Goal: Task Accomplishment & Management: Manage account settings

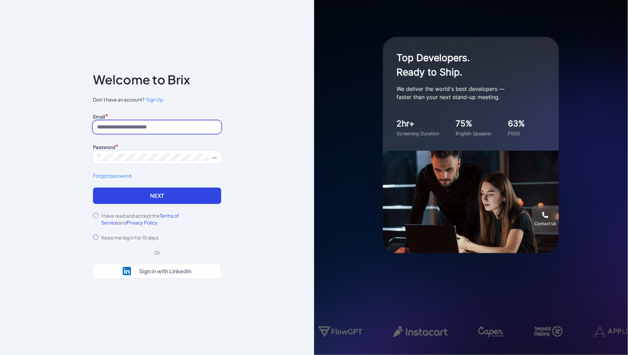
type input "**********"
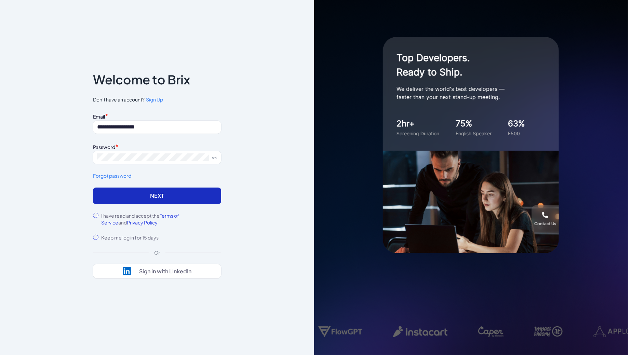
click at [142, 203] on button "Next" at bounding box center [157, 196] width 128 height 16
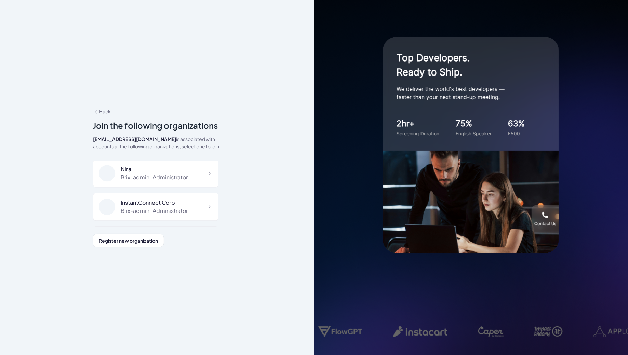
scroll to position [4615, 0]
click at [187, 250] on div "Abundant AI Brix-admin , Administrator" at bounding box center [154, 258] width 67 height 16
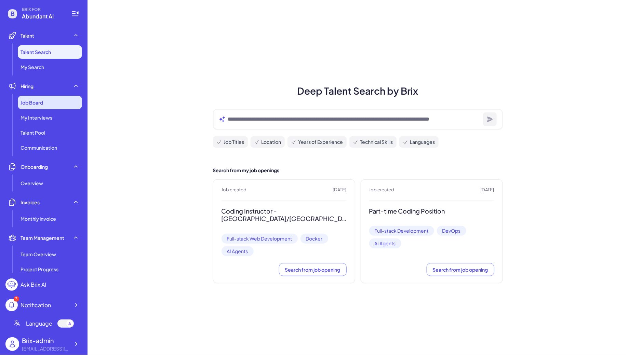
click at [48, 107] on div "Job Board" at bounding box center [50, 103] width 64 height 14
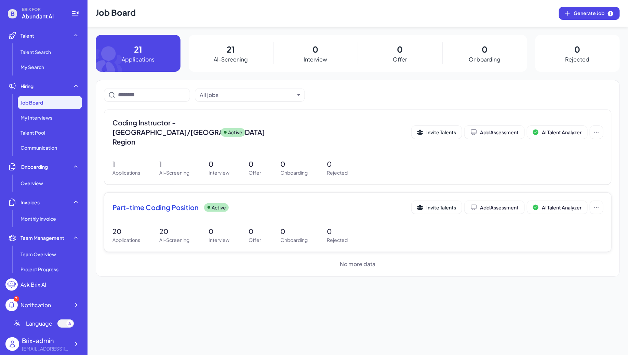
click at [179, 206] on div "Part-time Coding Position Active Invite Talents Add Assessment AI Talent Analyz…" at bounding box center [357, 209] width 490 height 17
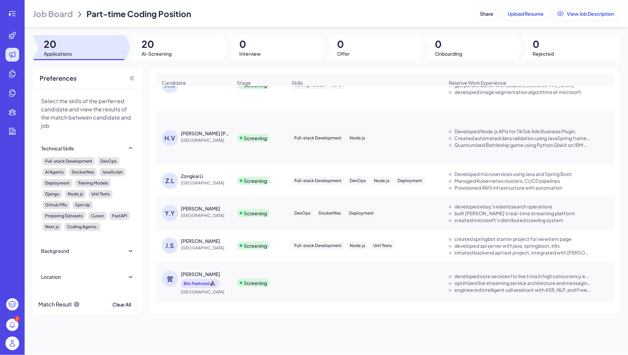
click at [51, 16] on span "Job Board" at bounding box center [53, 13] width 40 height 11
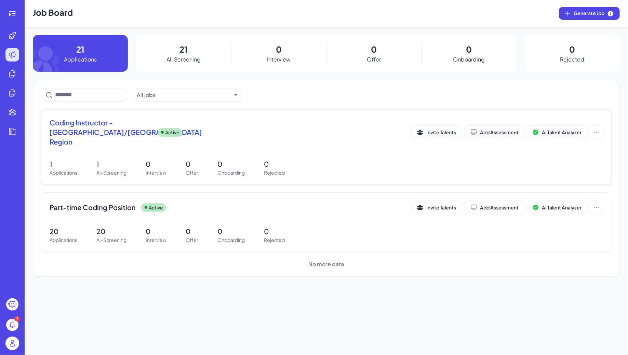
click at [129, 131] on span "Coding Instructor - [GEOGRAPHIC_DATA]/[GEOGRAPHIC_DATA] Region" at bounding box center [101, 132] width 103 height 29
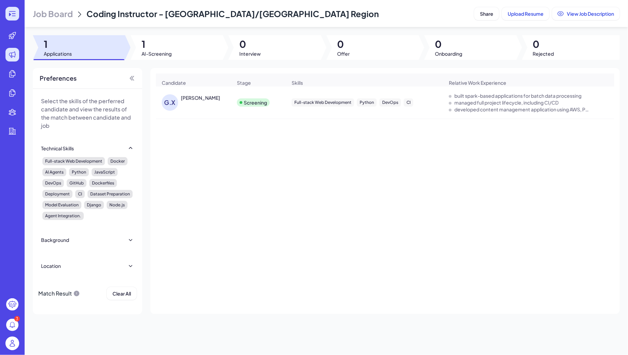
click at [17, 14] on div at bounding box center [12, 14] width 14 height 14
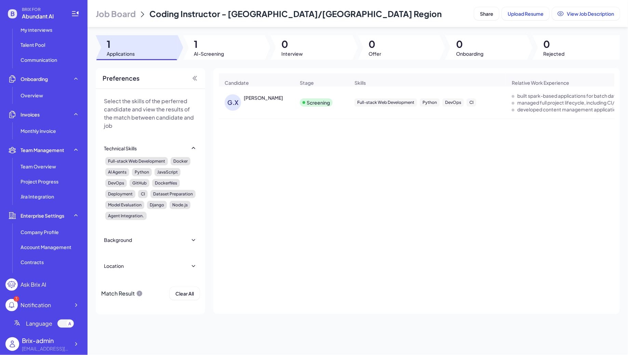
scroll to position [116, 0]
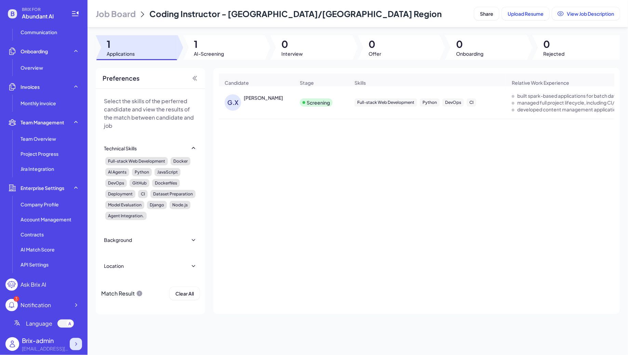
click at [77, 348] on div at bounding box center [76, 344] width 12 height 12
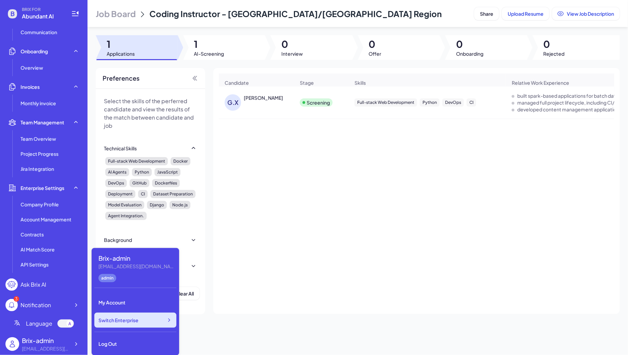
click at [137, 321] on span "Switch Enterprise" at bounding box center [118, 320] width 40 height 7
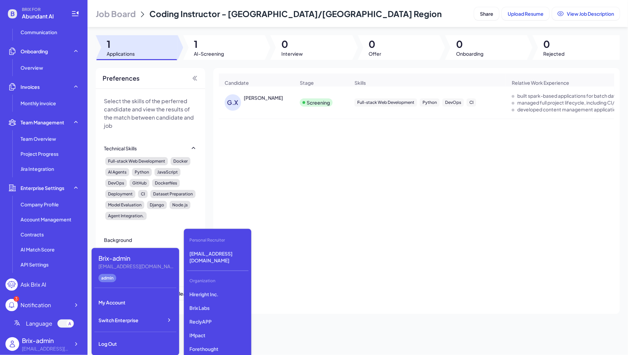
scroll to position [1721, 0]
click at [209, 317] on p "Revolve" at bounding box center [218, 323] width 62 height 12
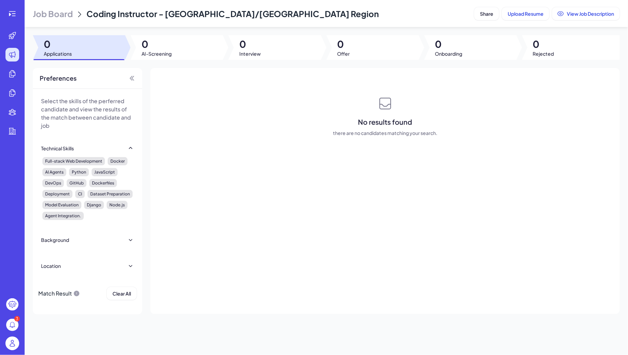
click at [56, 15] on span "Job Board" at bounding box center [53, 13] width 40 height 11
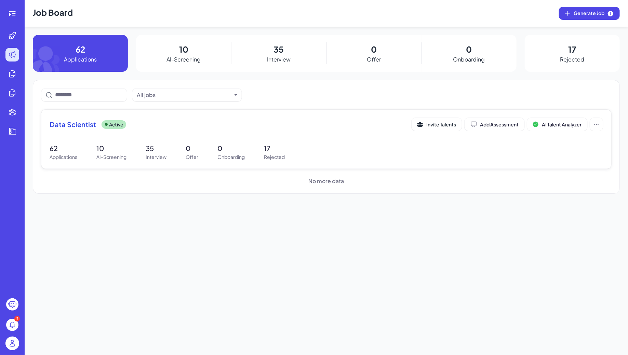
click at [178, 144] on div "62 Applications 10 AI-Screening 35 Interview 0 Offer 0 Onboarding 17 Rejected" at bounding box center [326, 151] width 553 height 17
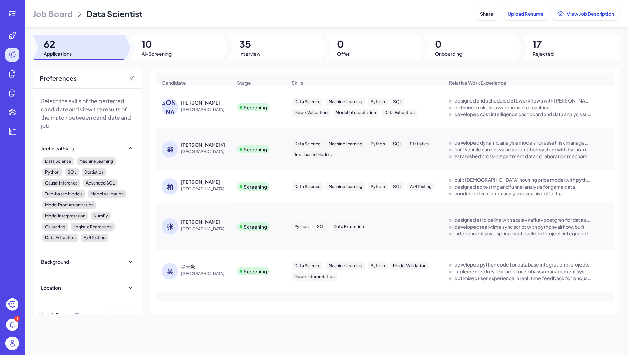
click at [182, 108] on span "[GEOGRAPHIC_DATA]" at bounding box center [206, 109] width 51 height 7
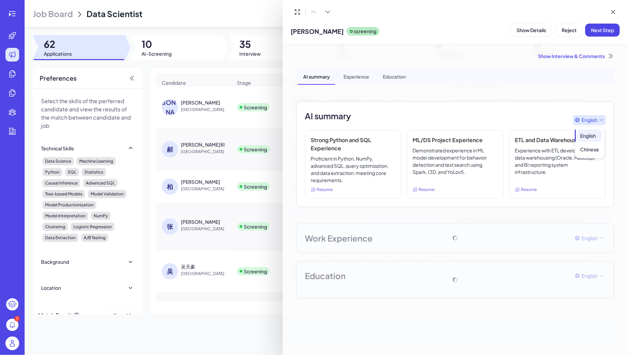
click at [588, 121] on span "English Chinese" at bounding box center [590, 139] width 30 height 37
click at [587, 149] on div "Chinese" at bounding box center [590, 149] width 24 height 12
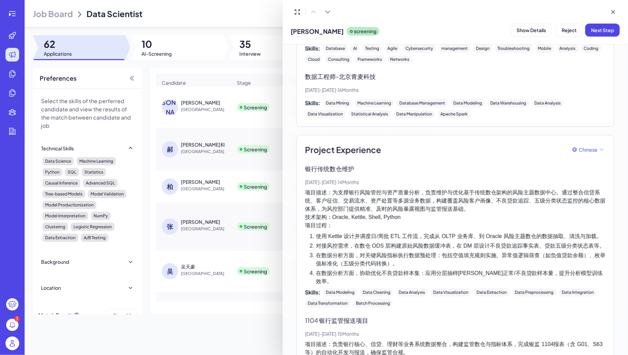
scroll to position [214, 0]
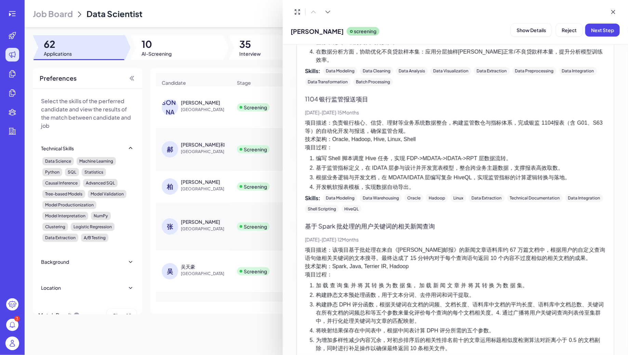
scroll to position [443, 0]
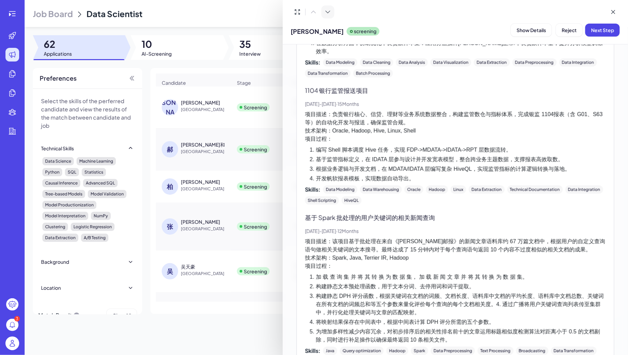
click at [326, 16] on button at bounding box center [327, 11] width 13 height 13
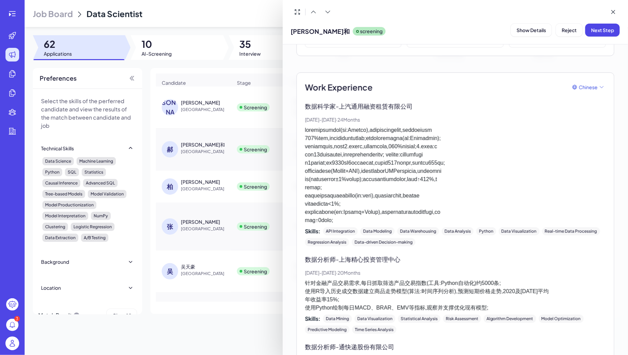
scroll to position [134, 0]
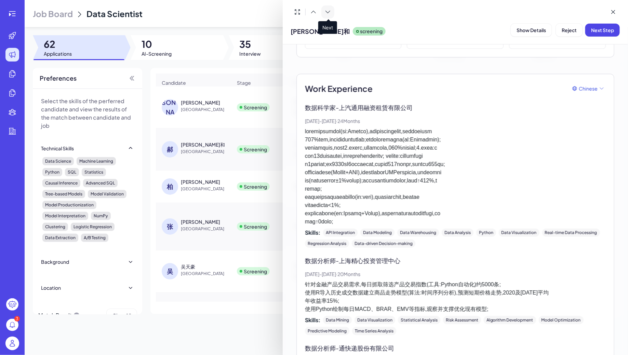
click at [323, 15] on button at bounding box center [327, 11] width 13 height 13
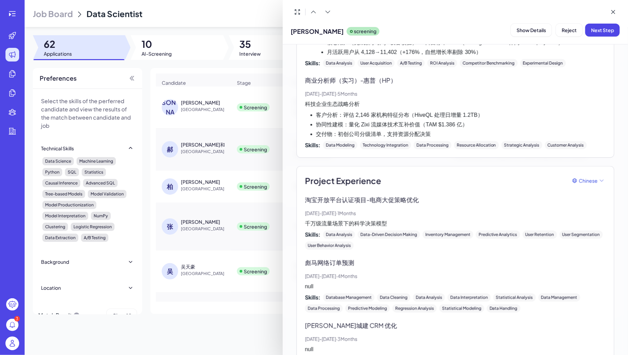
scroll to position [538, 0]
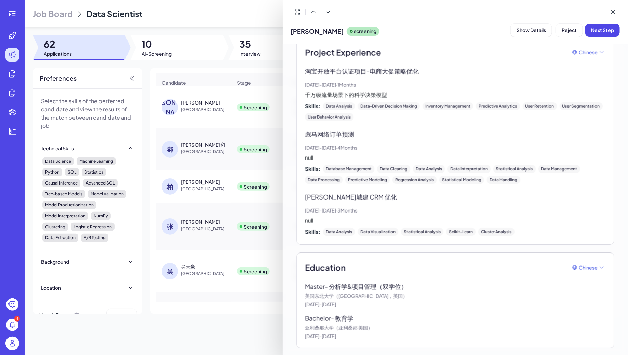
click at [195, 149] on div at bounding box center [314, 177] width 628 height 355
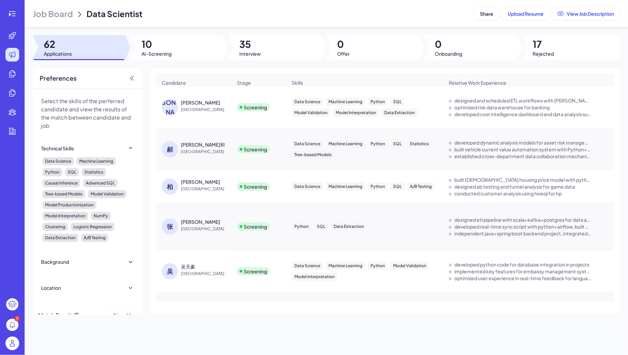
click at [188, 148] on div "郝琛和" at bounding box center [203, 144] width 44 height 7
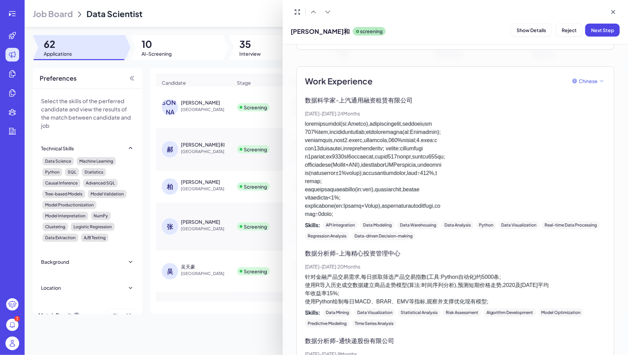
scroll to position [363, 0]
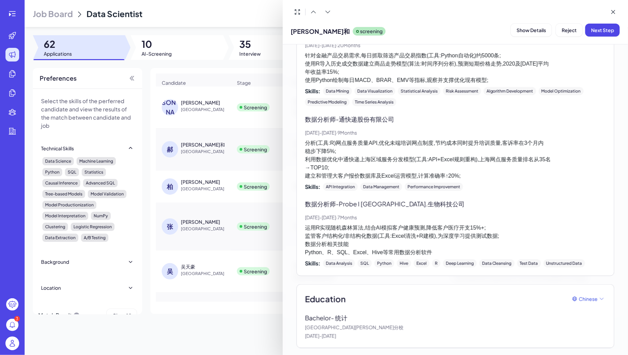
click at [219, 180] on div at bounding box center [314, 177] width 628 height 355
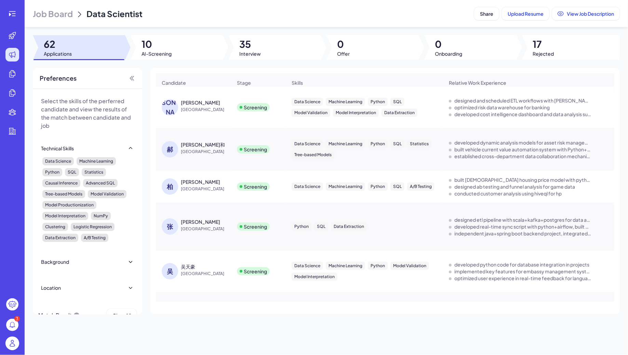
click at [187, 218] on div "张琦" at bounding box center [200, 221] width 39 height 7
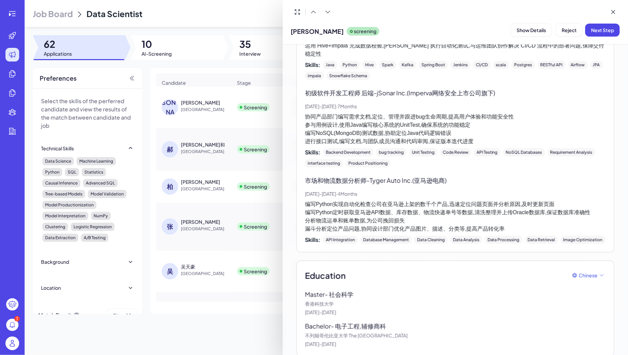
scroll to position [321, 0]
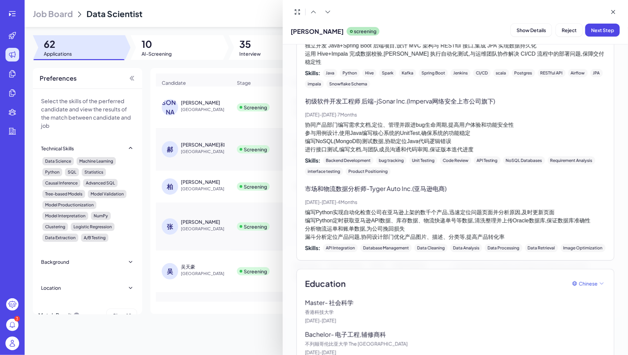
click at [13, 15] on div at bounding box center [314, 177] width 628 height 355
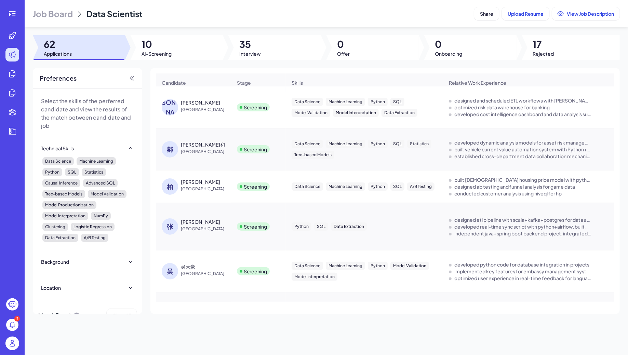
click at [17, 21] on div "3" at bounding box center [12, 177] width 25 height 355
click at [14, 16] on icon at bounding box center [12, 14] width 8 height 8
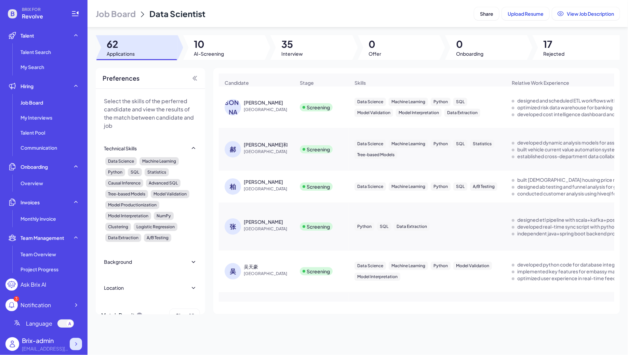
click at [71, 347] on div at bounding box center [76, 344] width 12 height 12
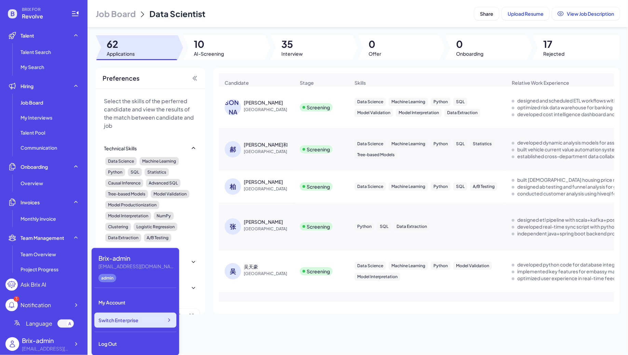
click at [139, 323] on div "Switch Enterprise" at bounding box center [135, 320] width 82 height 15
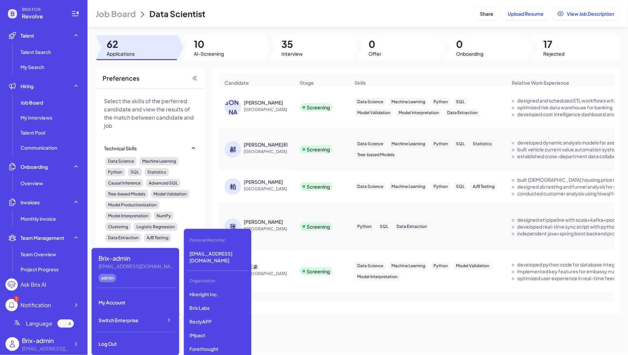
scroll to position [1857, 0]
click at [214, 324] on p "DeepVista" at bounding box center [218, 330] width 62 height 12
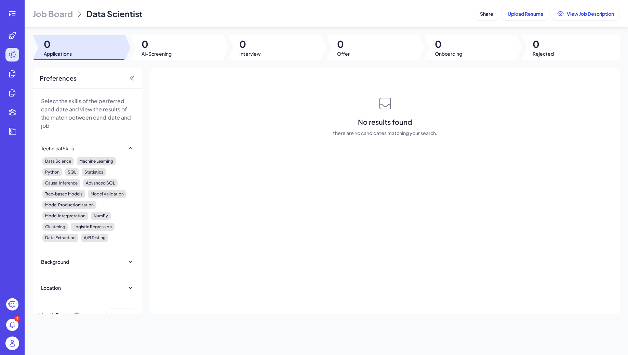
click at [48, 12] on span "Job Board" at bounding box center [53, 13] width 40 height 11
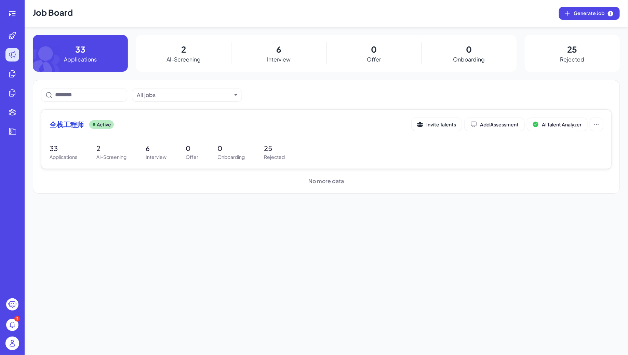
click at [161, 144] on p "6" at bounding box center [156, 148] width 21 height 10
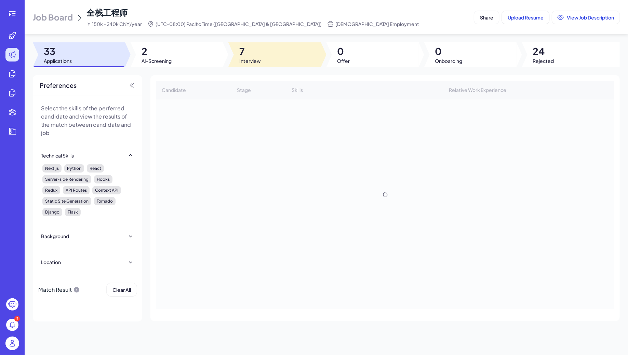
click at [282, 53] on div at bounding box center [274, 54] width 92 height 25
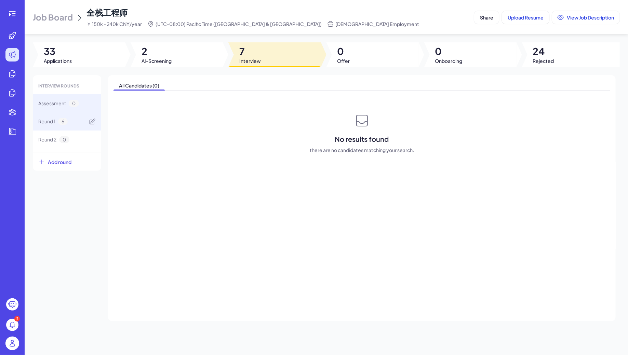
click at [71, 120] on div "Round 1 6" at bounding box center [67, 121] width 68 height 18
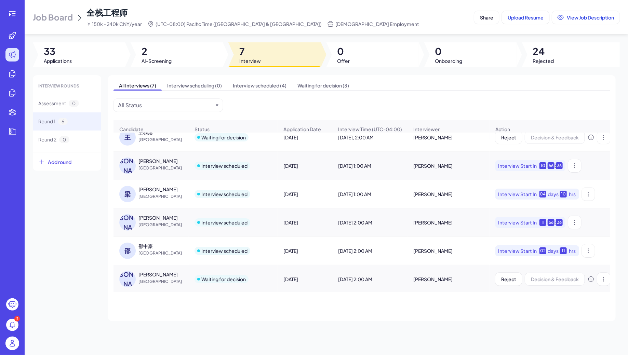
scroll to position [9, 0]
